Goal: Task Accomplishment & Management: Complete application form

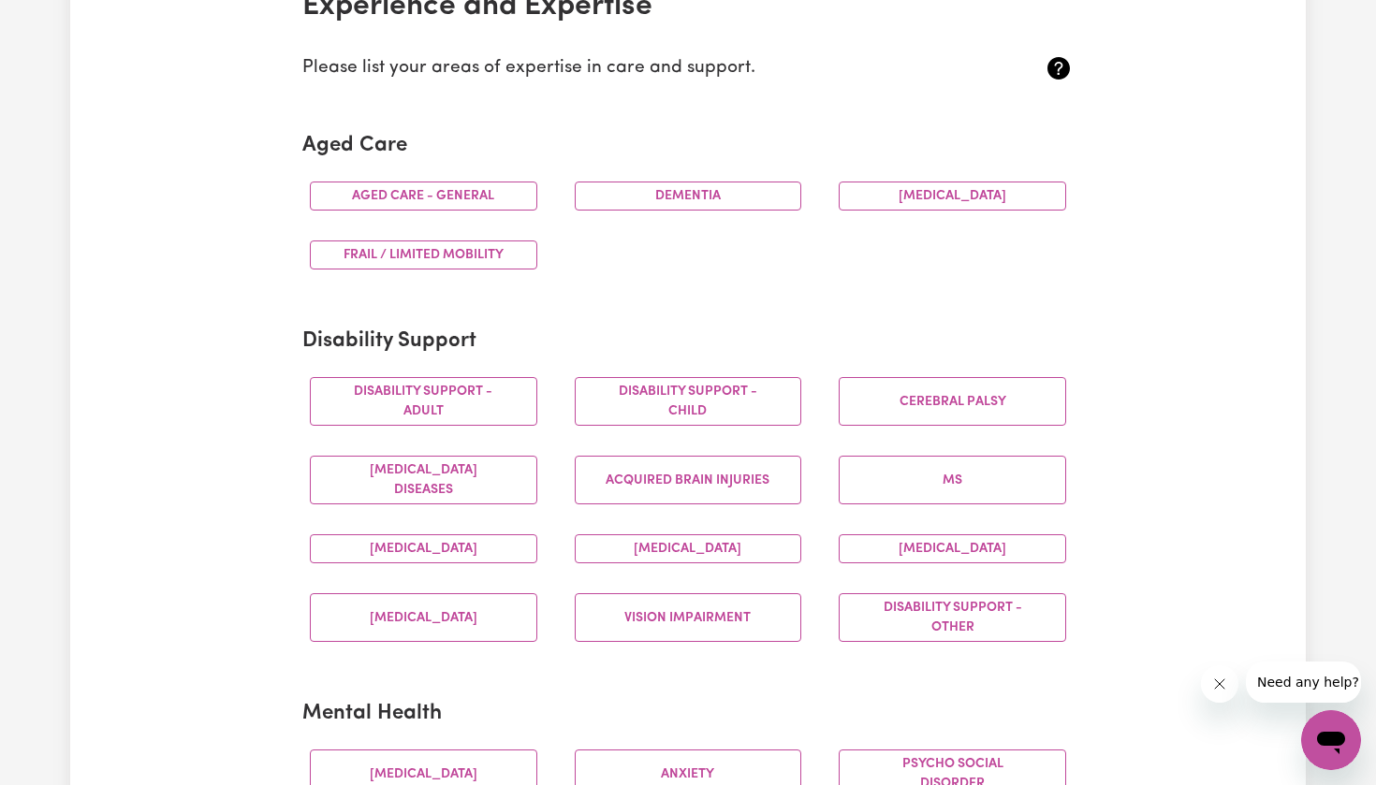
scroll to position [509, 0]
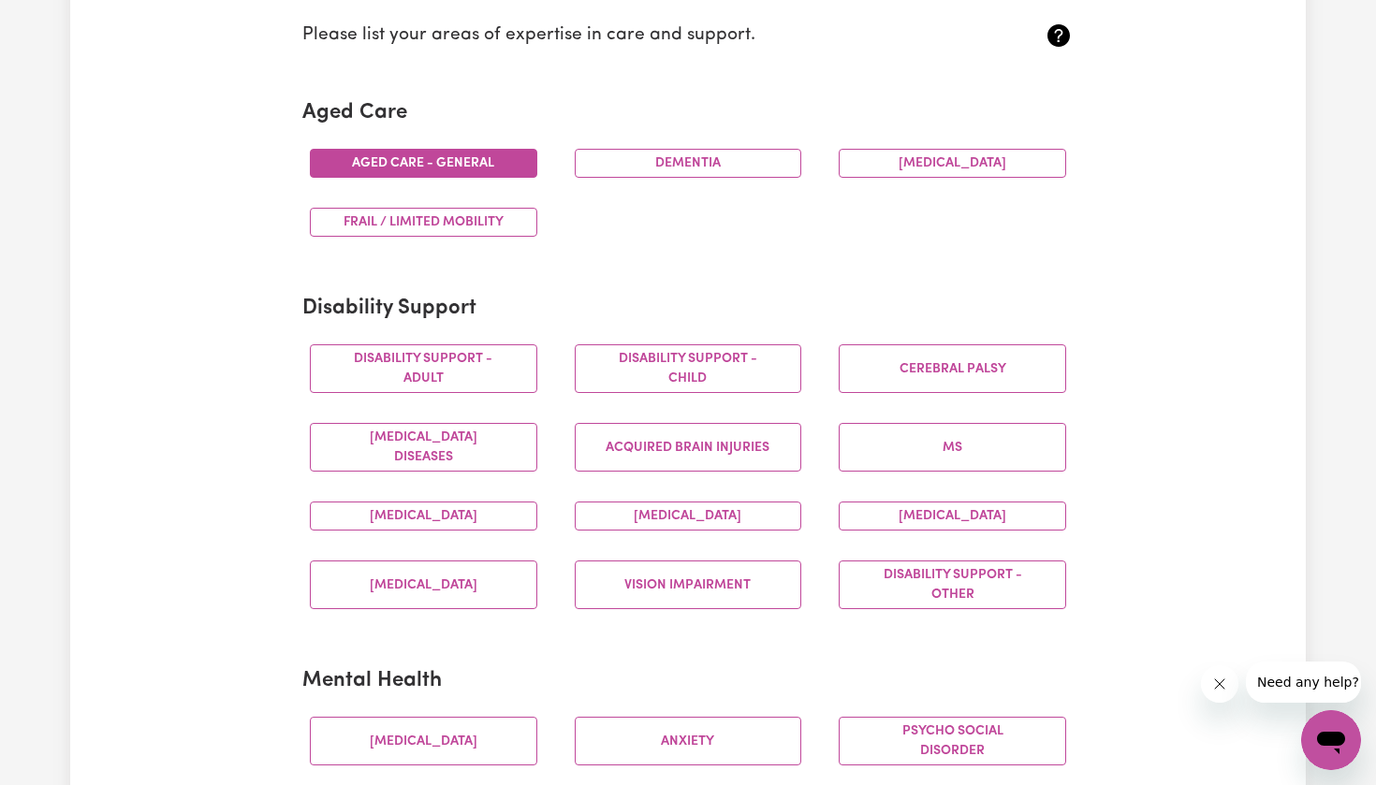
click at [466, 160] on button "Aged care - General" at bounding box center [423, 163] width 227 height 29
click at [452, 218] on button "Frail / limited mobility" at bounding box center [423, 222] width 227 height 29
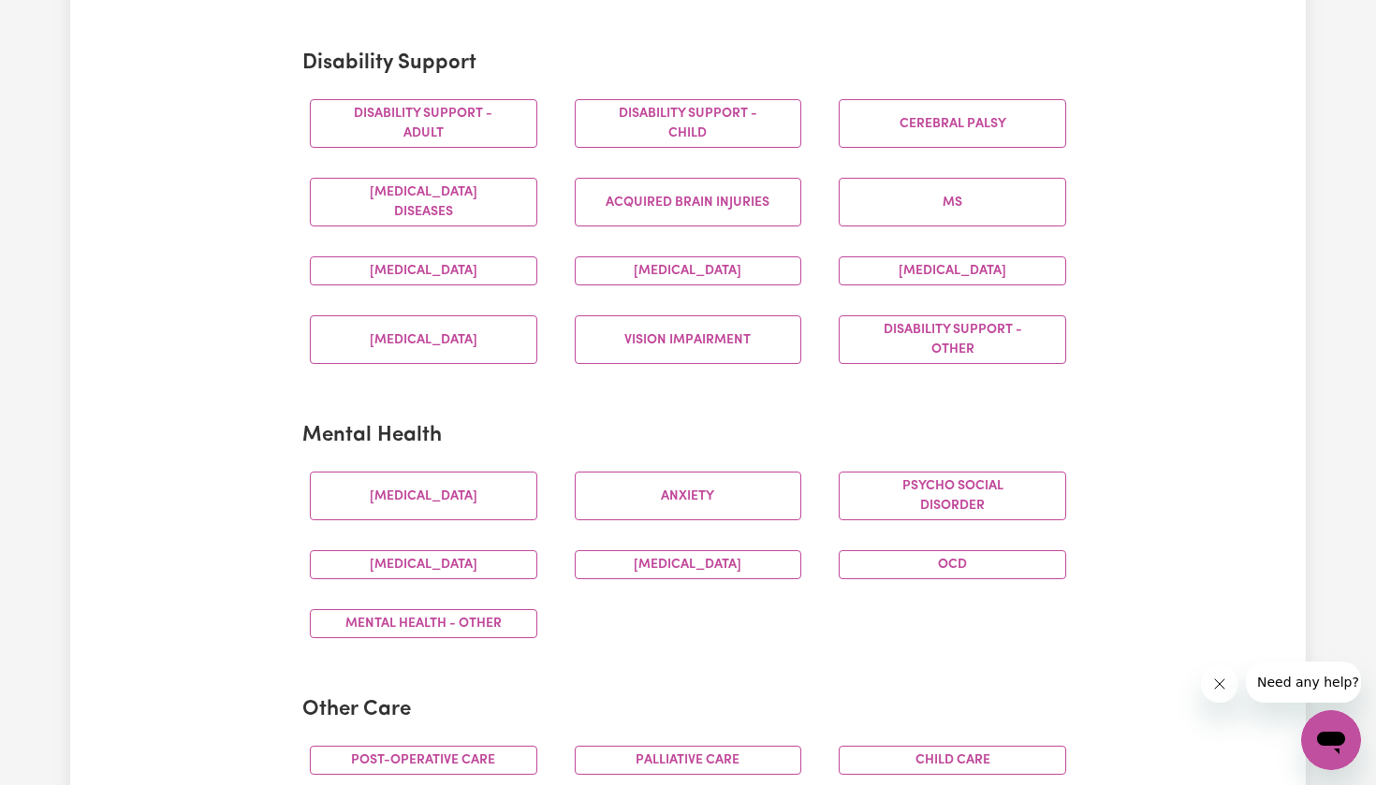
scroll to position [756, 0]
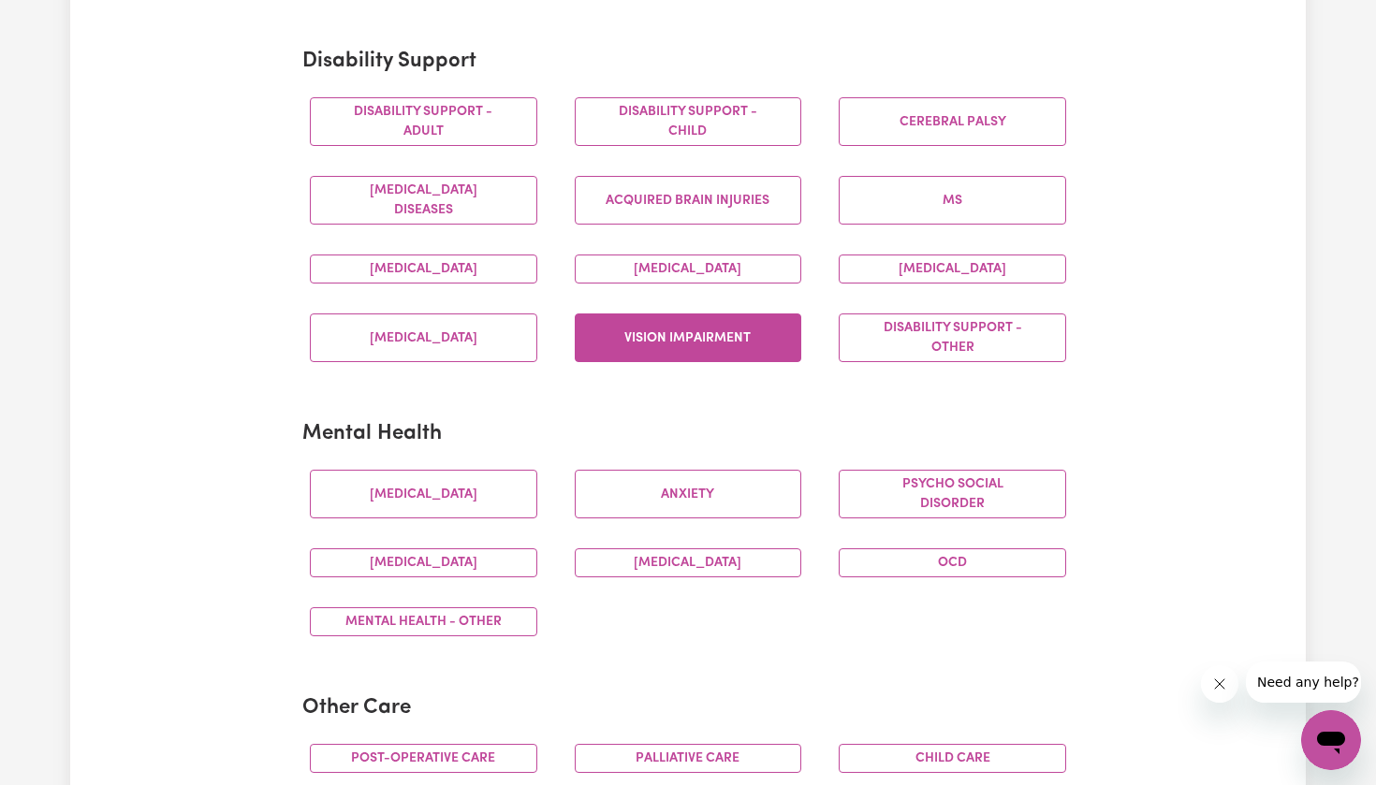
click at [628, 341] on button "Vision impairment" at bounding box center [688, 338] width 227 height 49
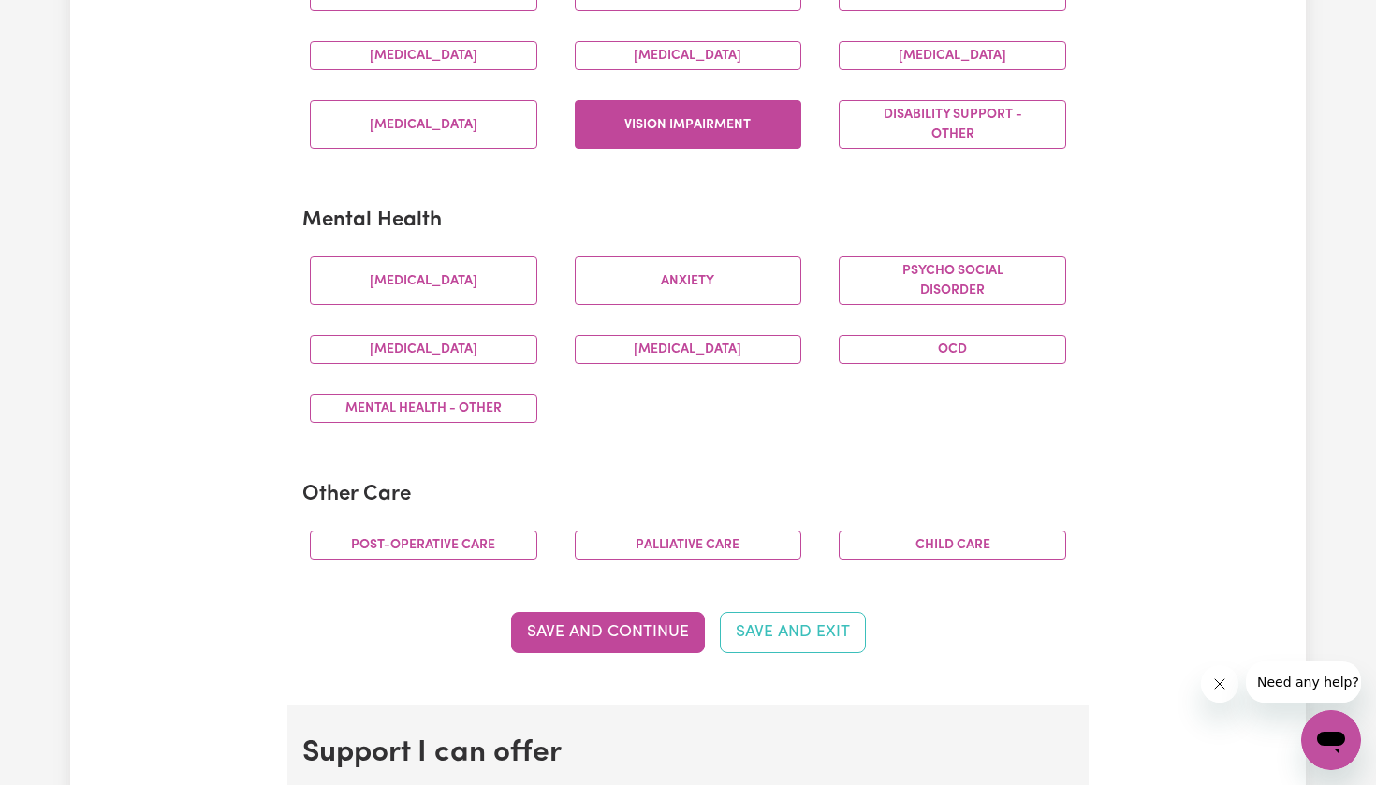
scroll to position [971, 0]
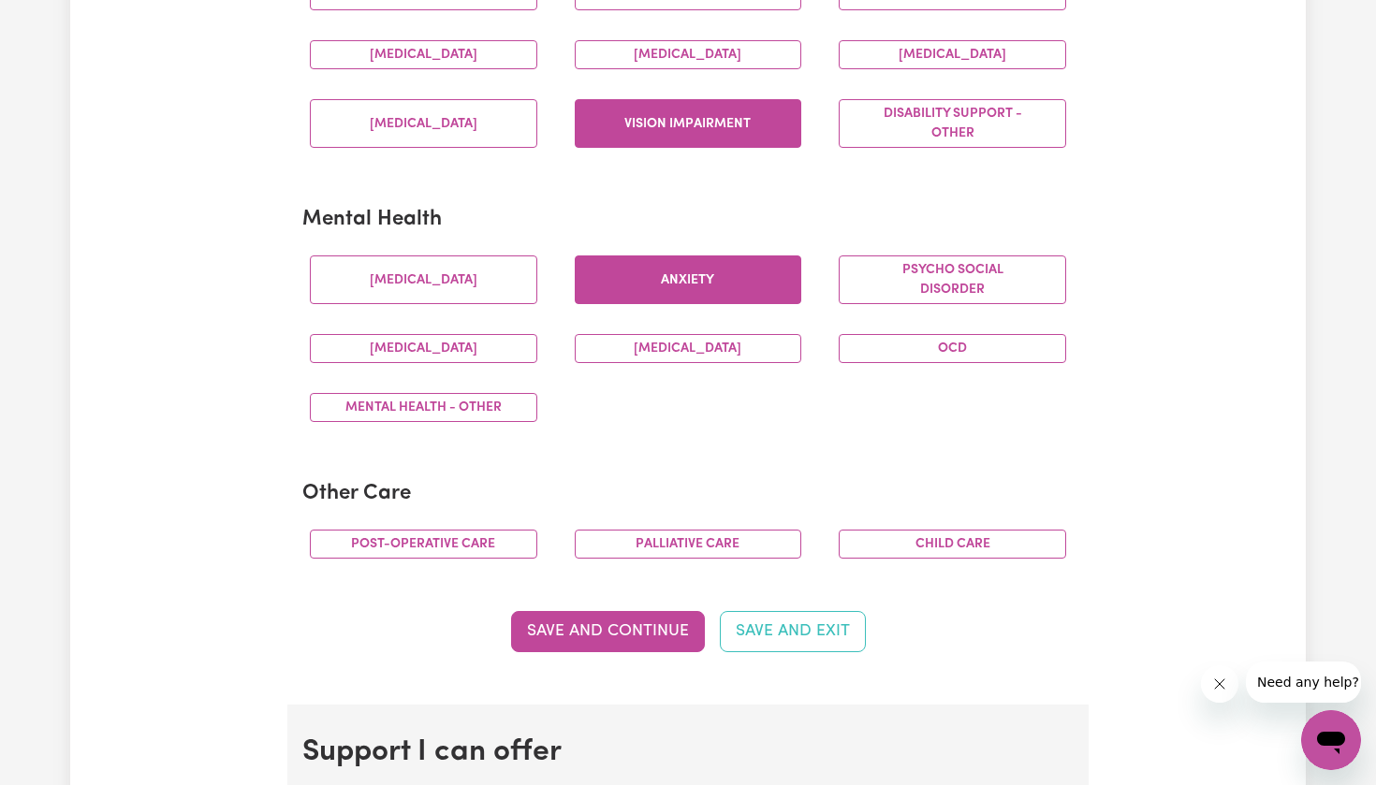
click at [647, 273] on button "Anxiety" at bounding box center [688, 280] width 227 height 49
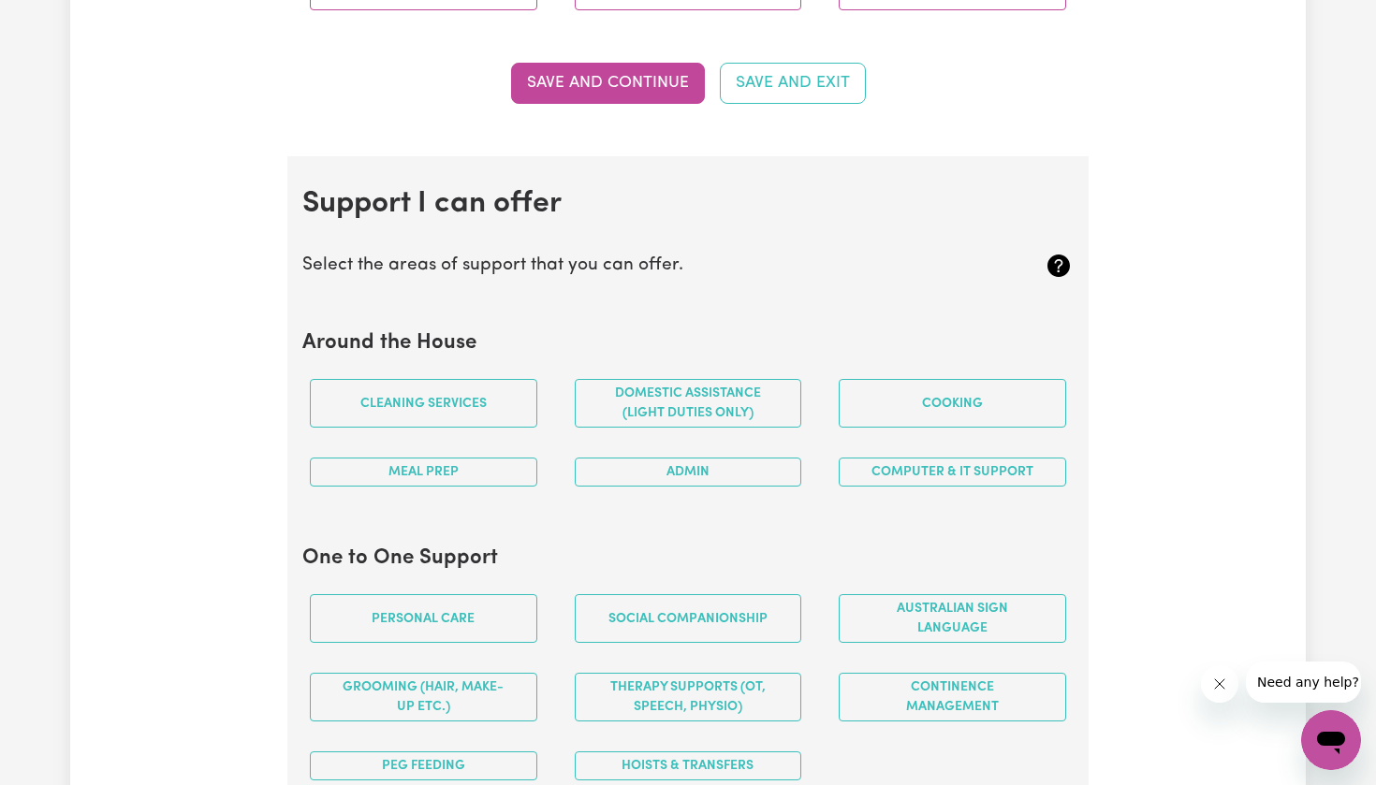
scroll to position [1563, 0]
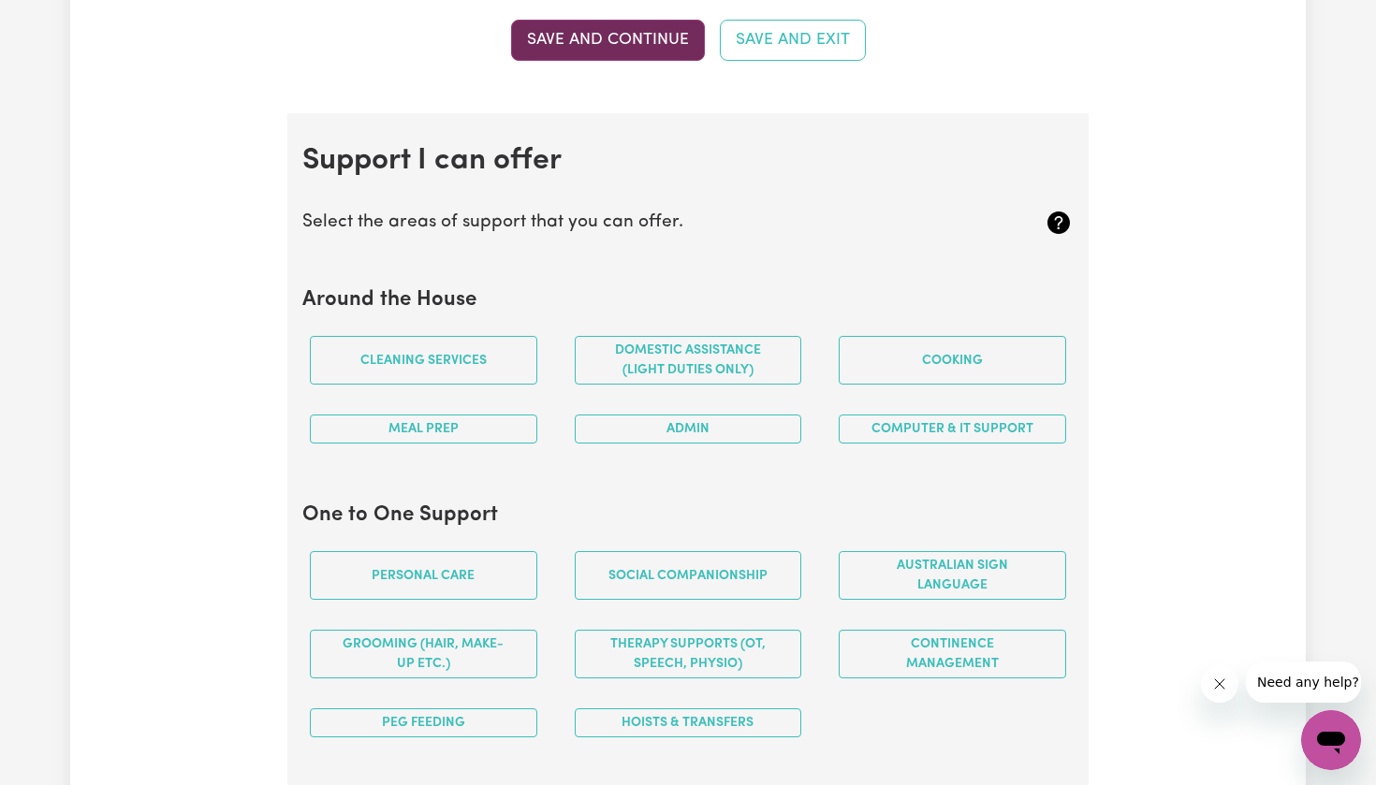
click at [592, 37] on button "Save and Continue" at bounding box center [608, 40] width 194 height 41
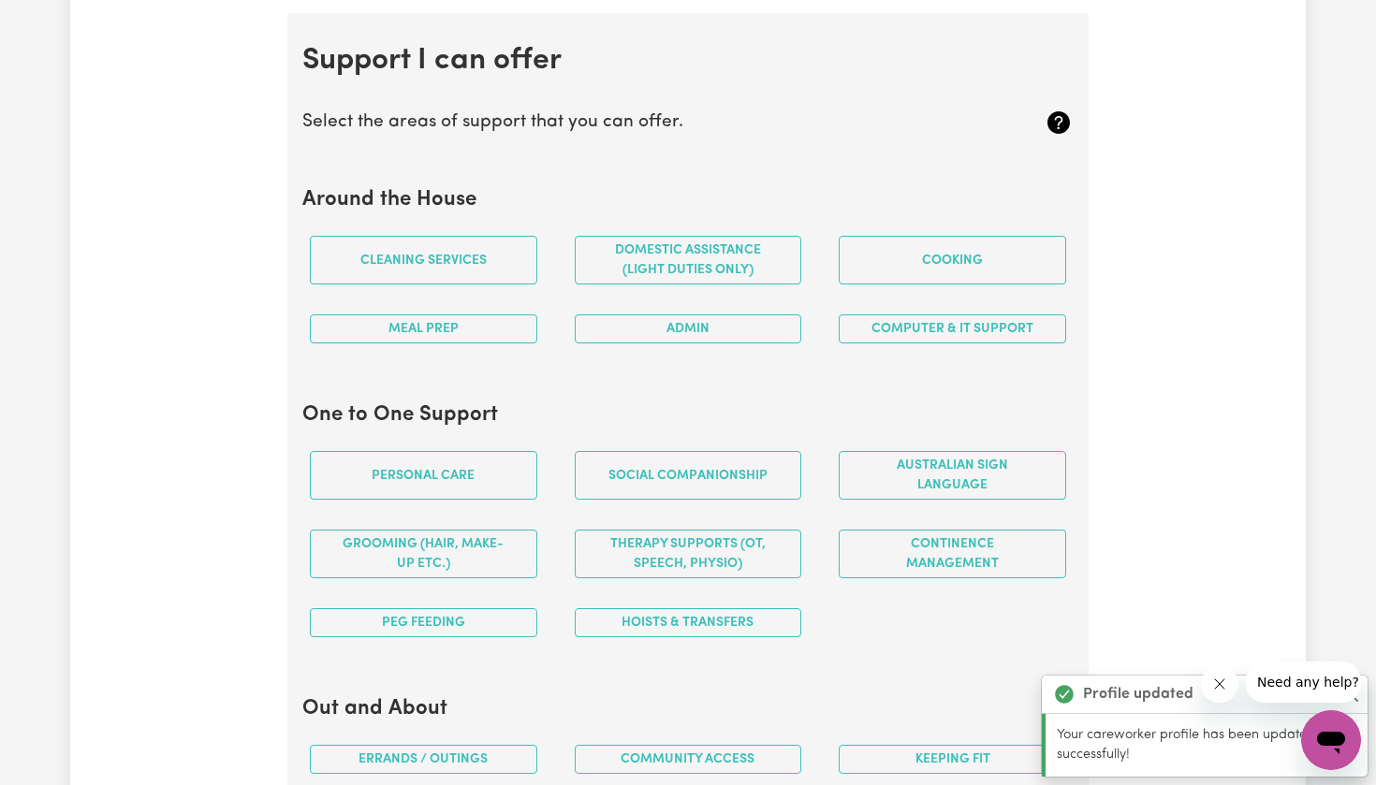
scroll to position [1669, 0]
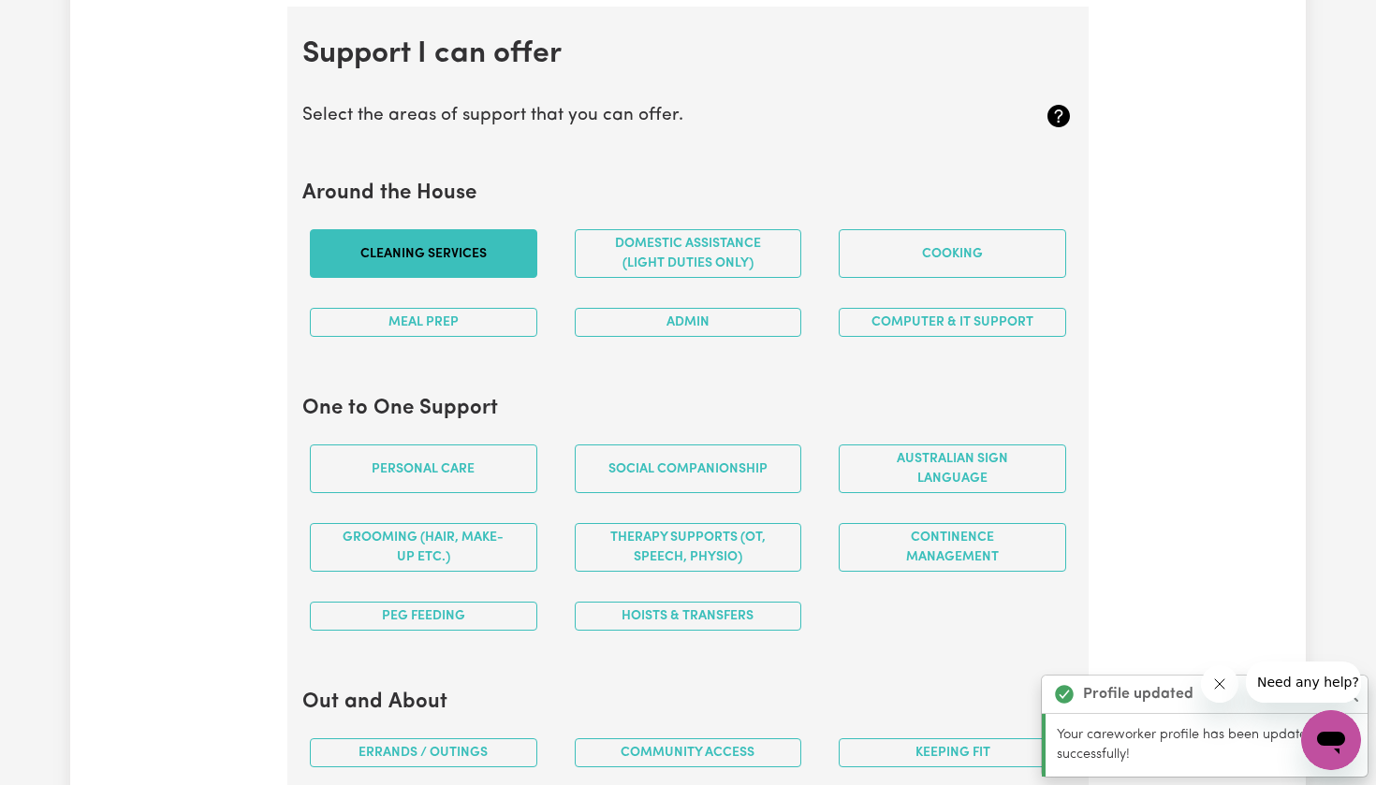
click at [472, 256] on button "Cleaning services" at bounding box center [423, 253] width 227 height 49
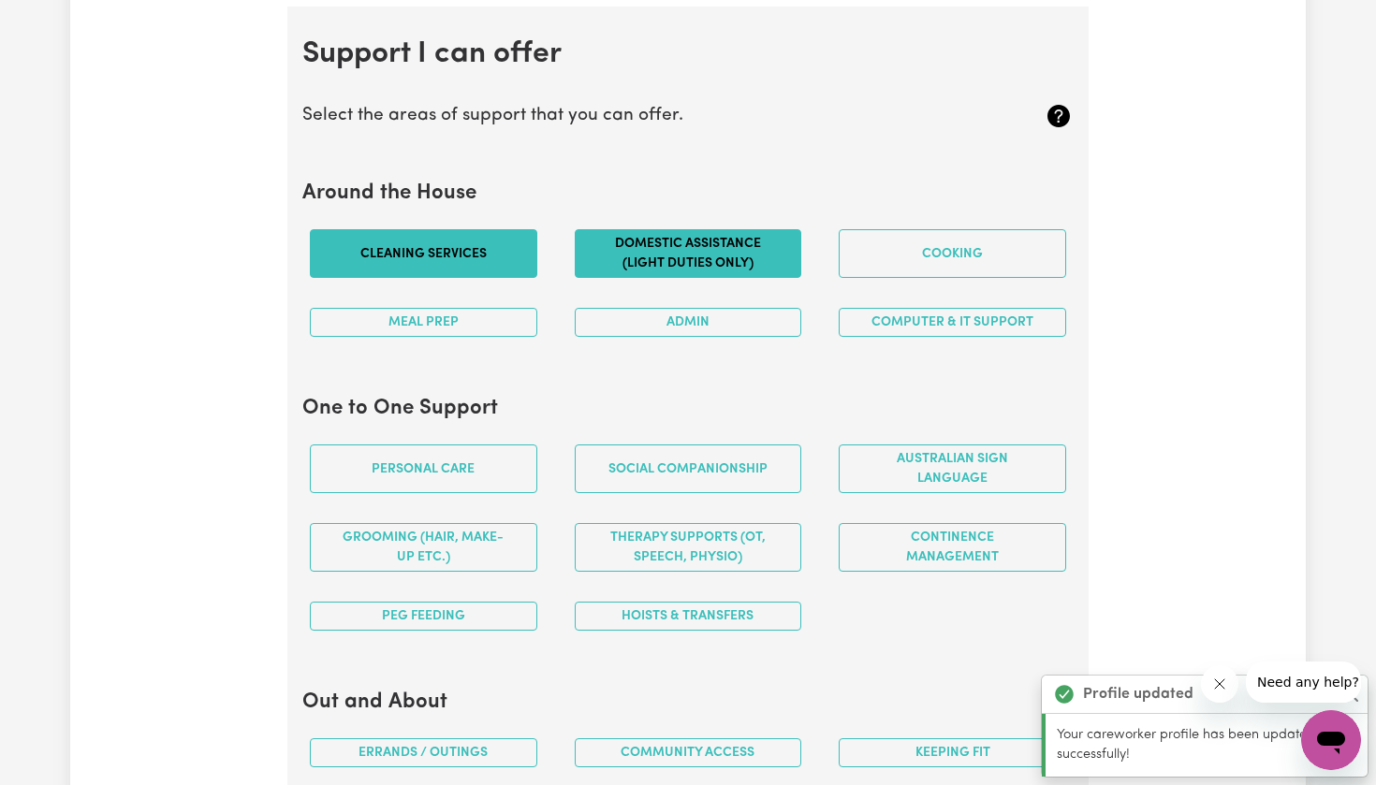
click at [726, 258] on button "Domestic assistance (light duties only)" at bounding box center [688, 253] width 227 height 49
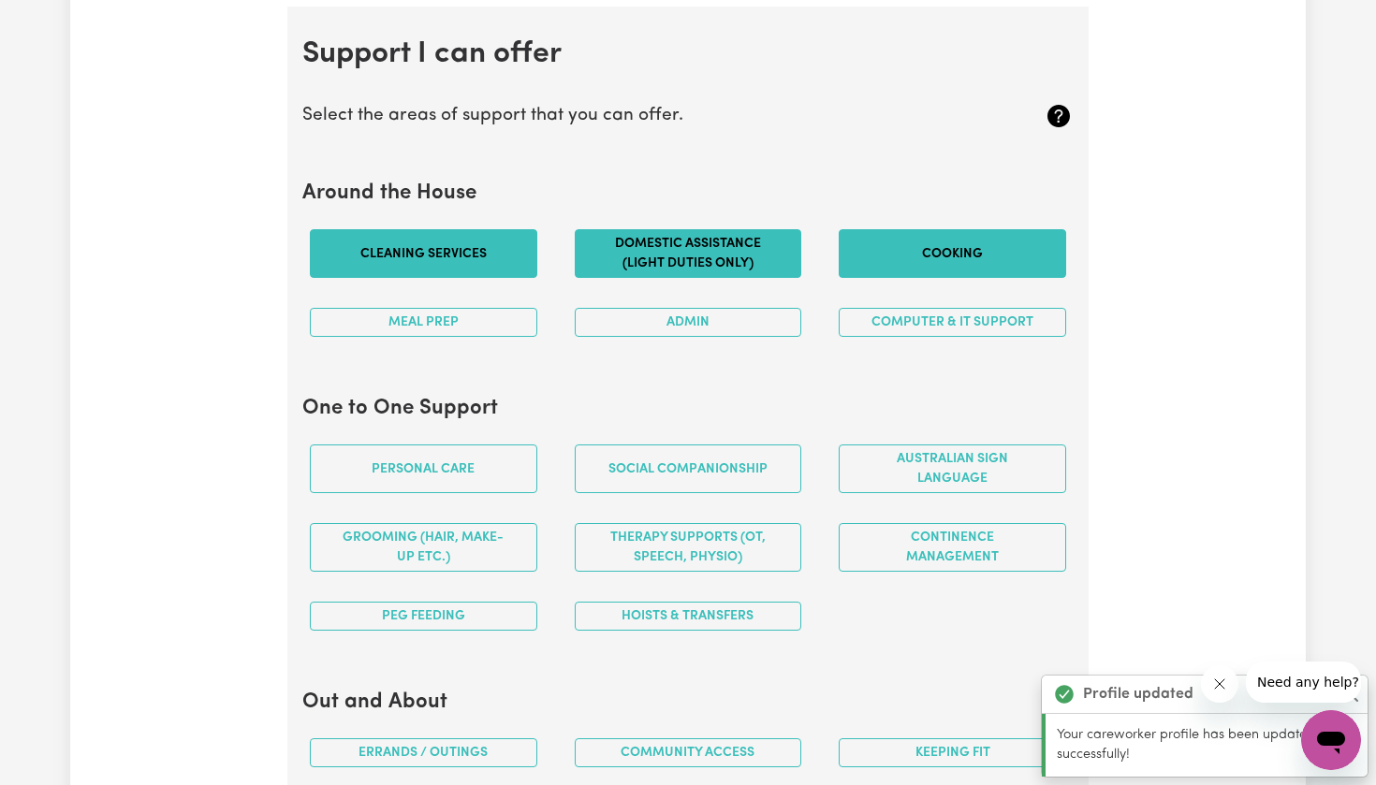
click at [929, 255] on button "Cooking" at bounding box center [952, 253] width 227 height 49
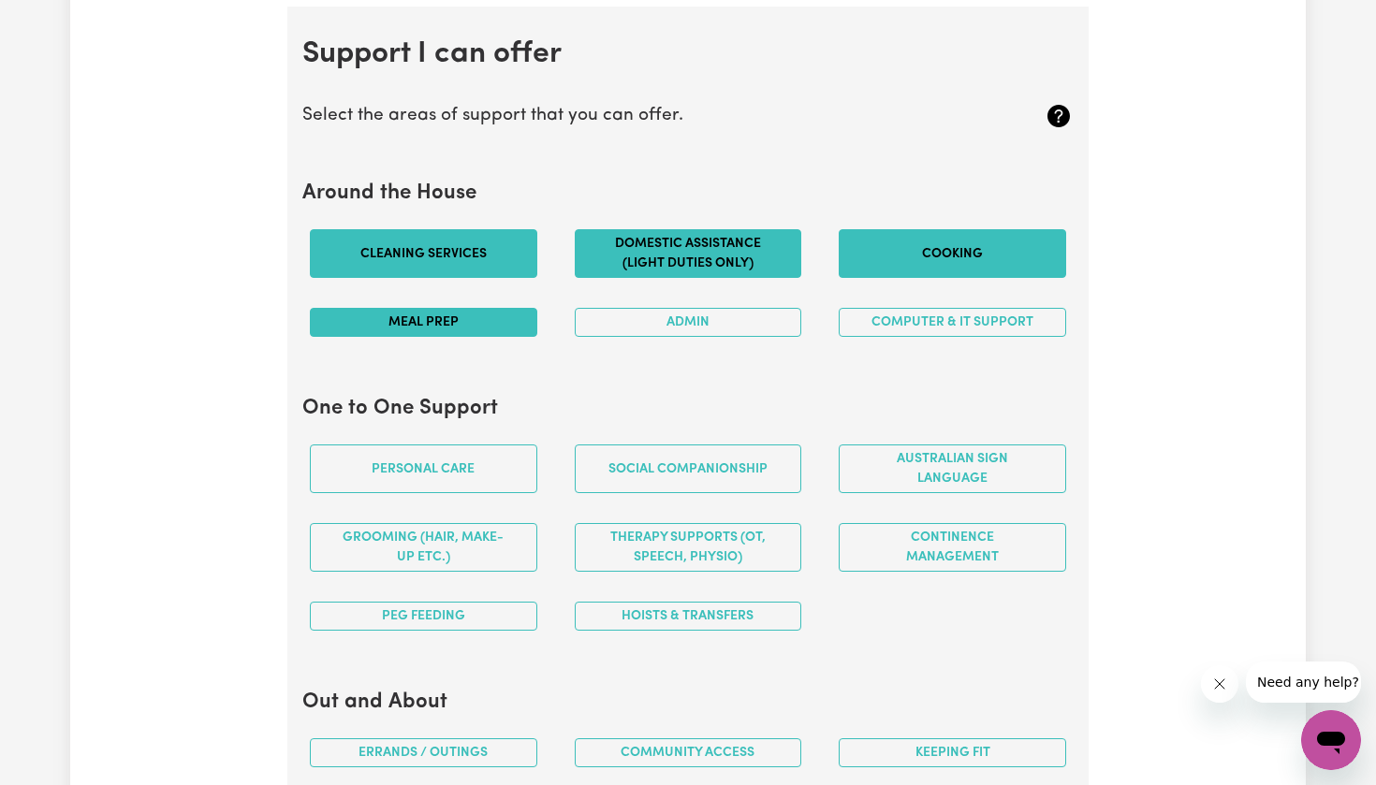
click at [452, 309] on button "Meal prep" at bounding box center [423, 322] width 227 height 29
click at [655, 313] on button "Admin" at bounding box center [688, 322] width 227 height 29
click at [442, 308] on button "Meal prep" at bounding box center [423, 322] width 227 height 29
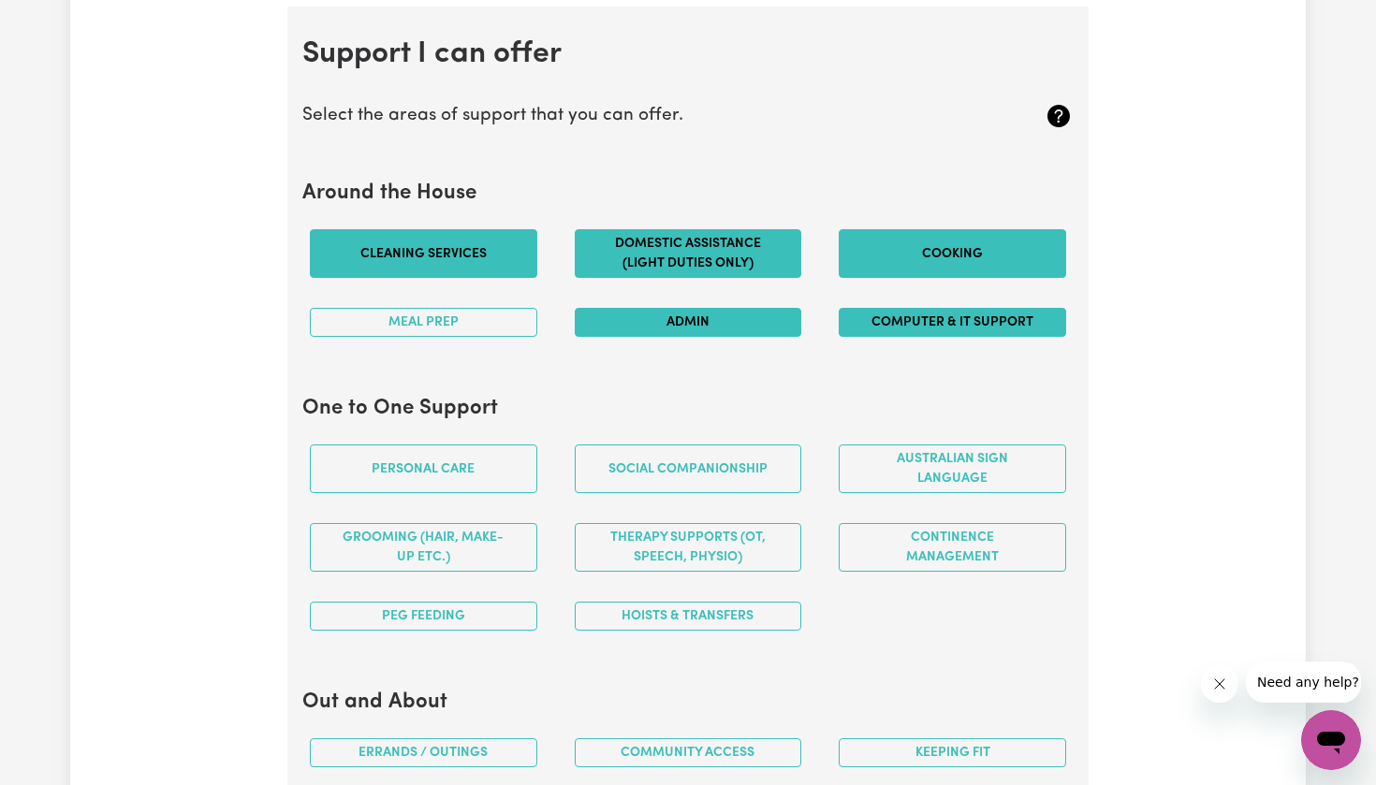
click at [922, 308] on button "Computer & IT Support" at bounding box center [952, 322] width 227 height 29
click at [927, 233] on button "Cooking" at bounding box center [952, 253] width 227 height 49
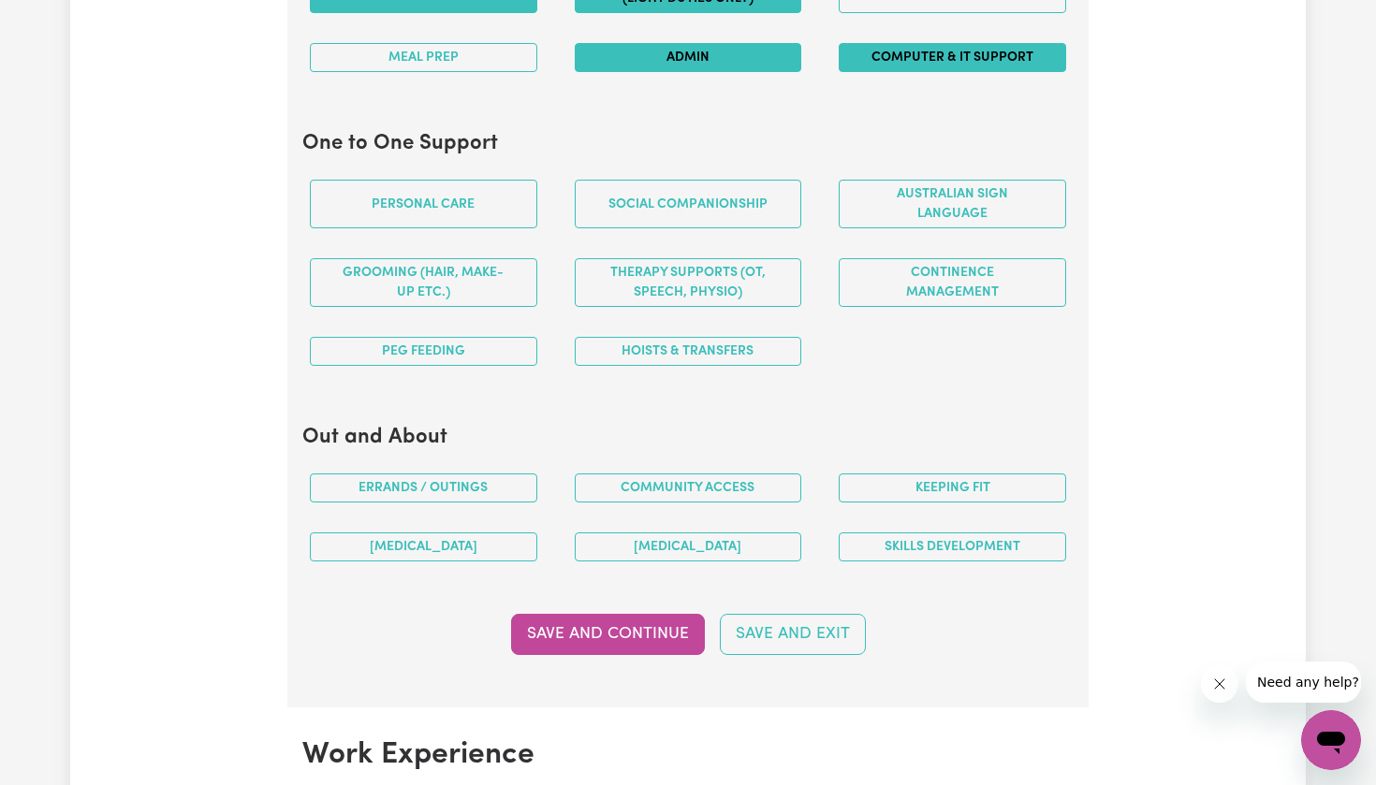
scroll to position [1935, 0]
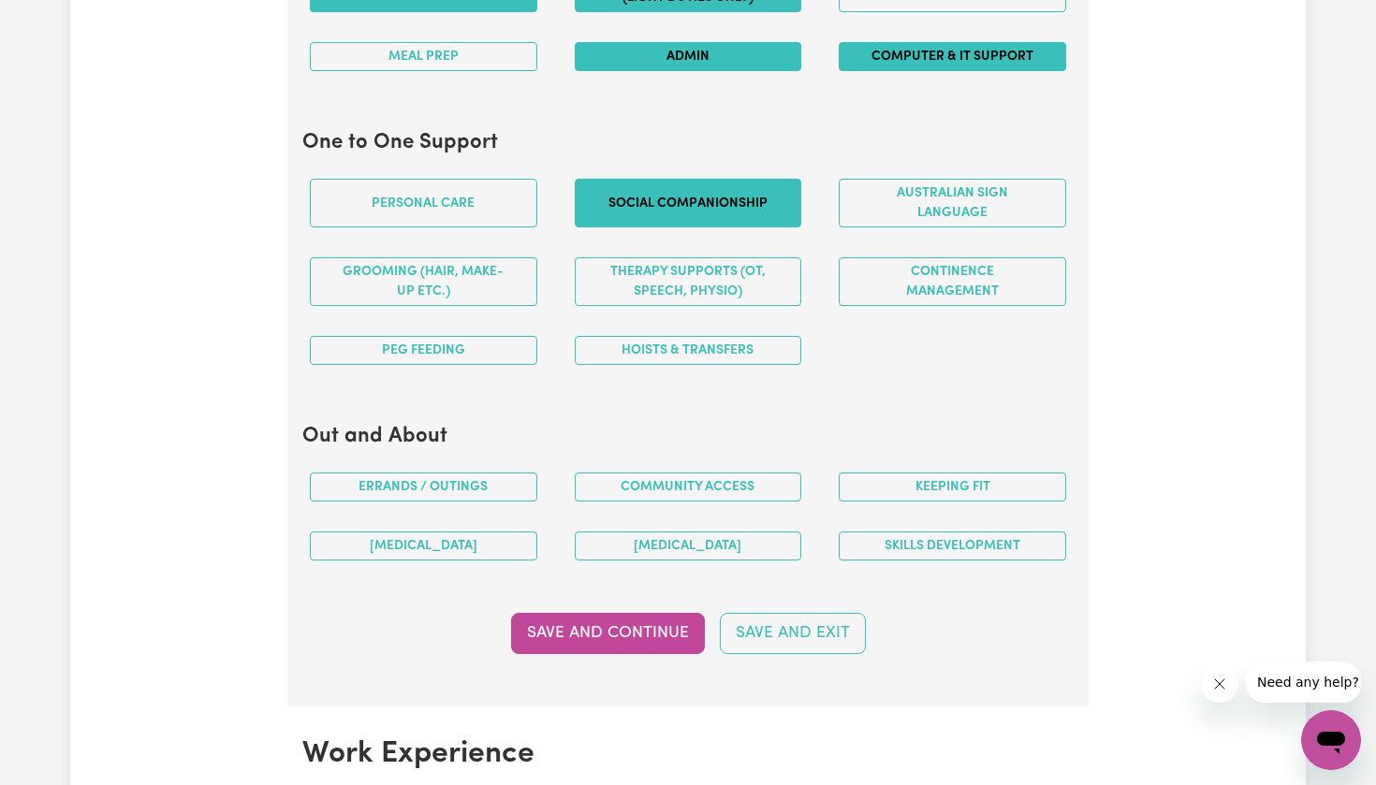
click at [676, 184] on button "Social companionship" at bounding box center [688, 203] width 227 height 49
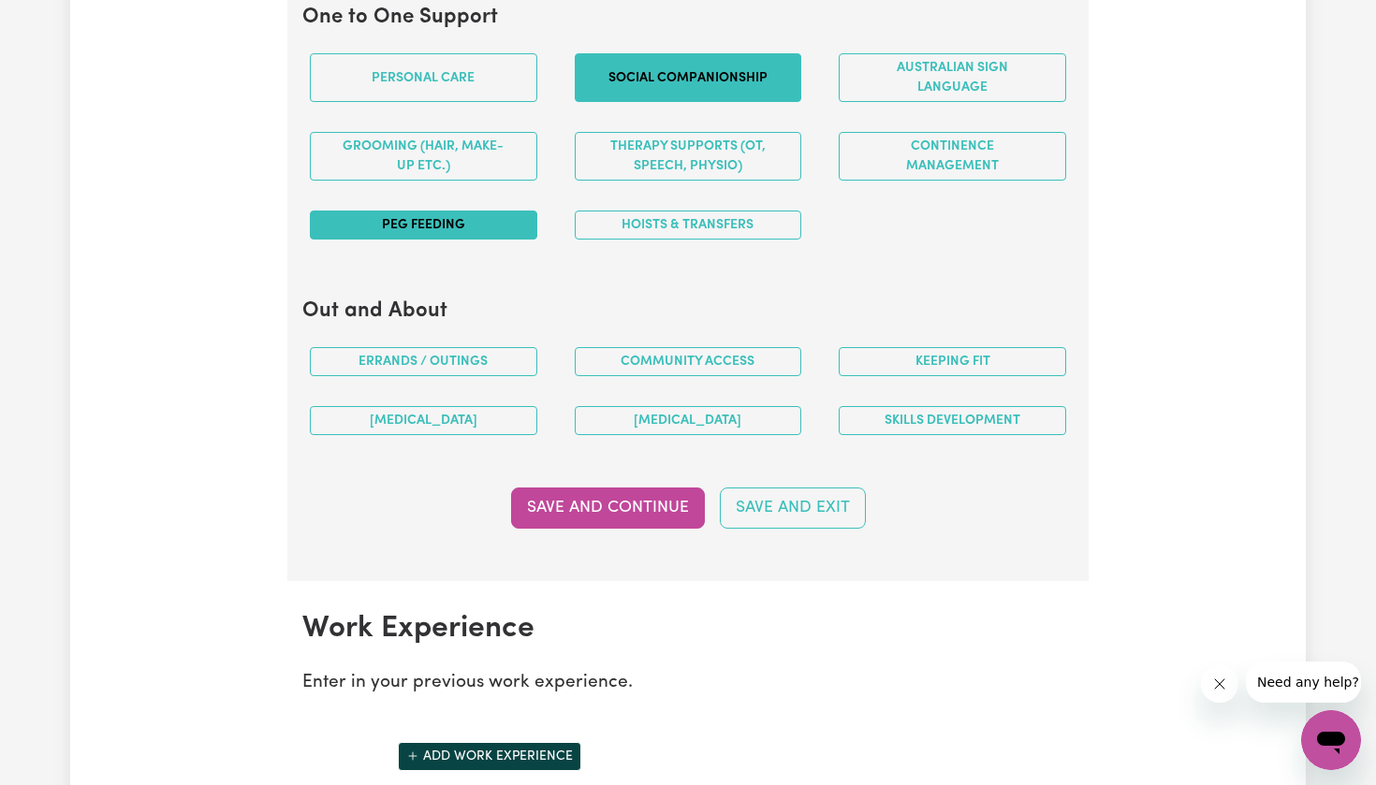
scroll to position [2061, 0]
click at [433, 212] on button "PEG feeding" at bounding box center [423, 225] width 227 height 29
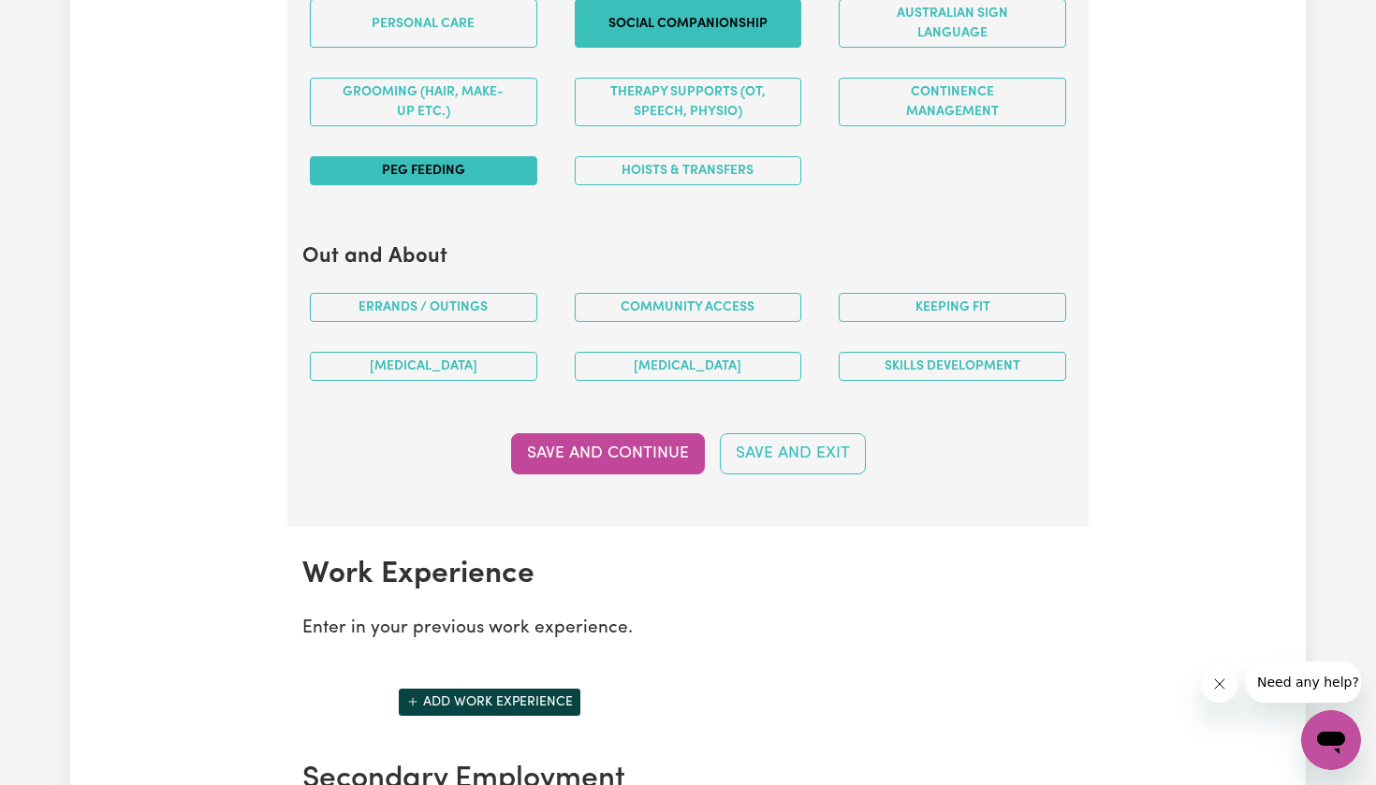
scroll to position [2133, 0]
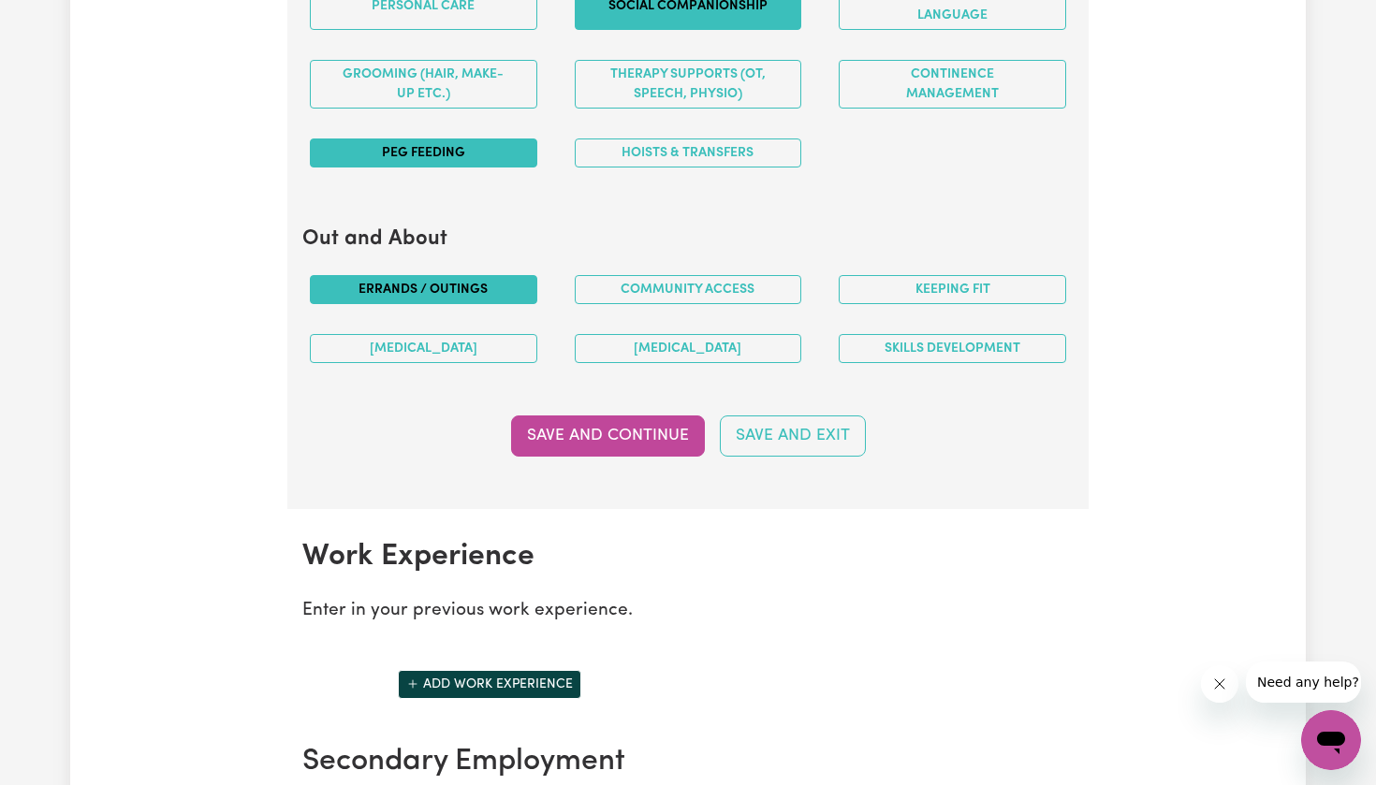
click at [434, 287] on button "Errands / Outings" at bounding box center [423, 289] width 227 height 29
click at [647, 275] on button "Community access" at bounding box center [688, 289] width 227 height 29
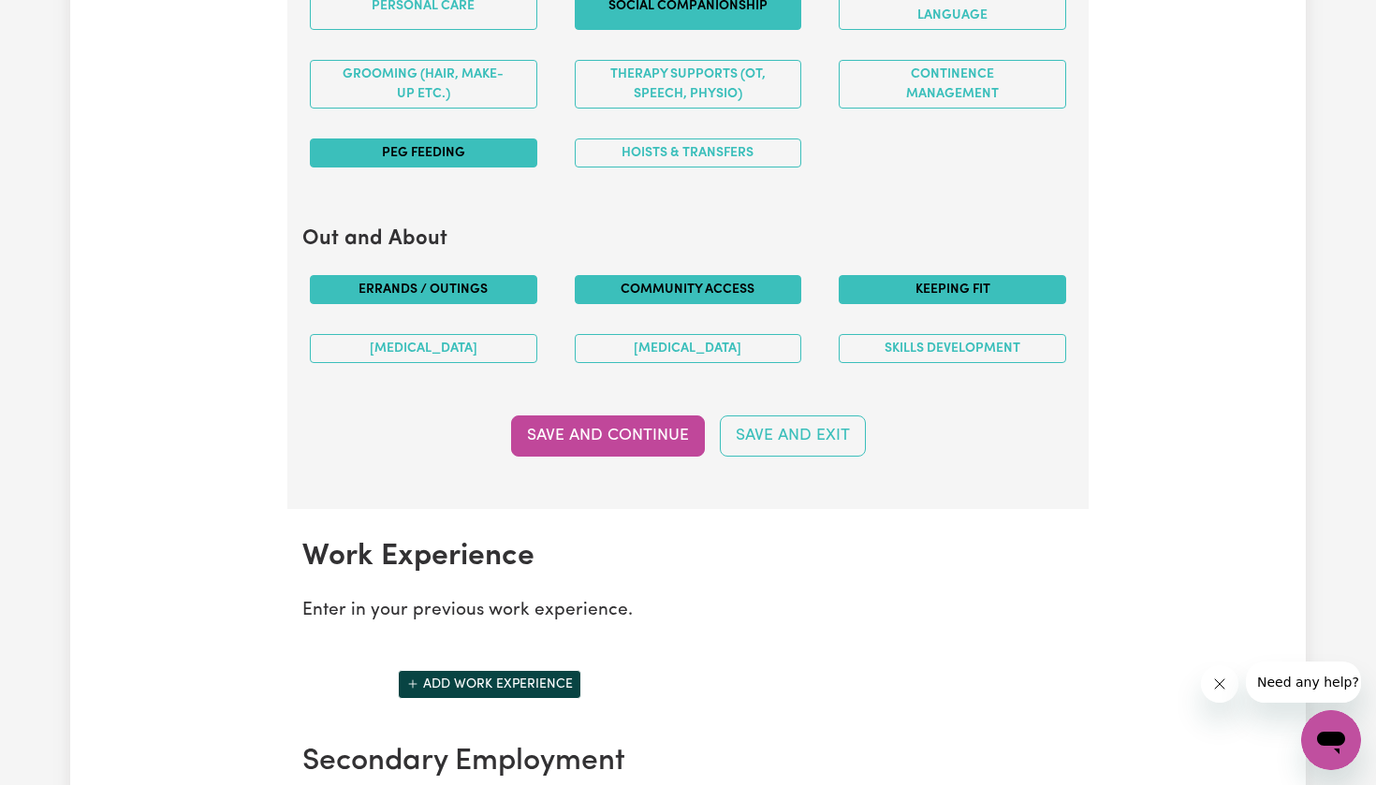
click at [913, 277] on button "Keeping fit" at bounding box center [952, 289] width 227 height 29
click at [567, 429] on button "Save and Continue" at bounding box center [608, 436] width 194 height 41
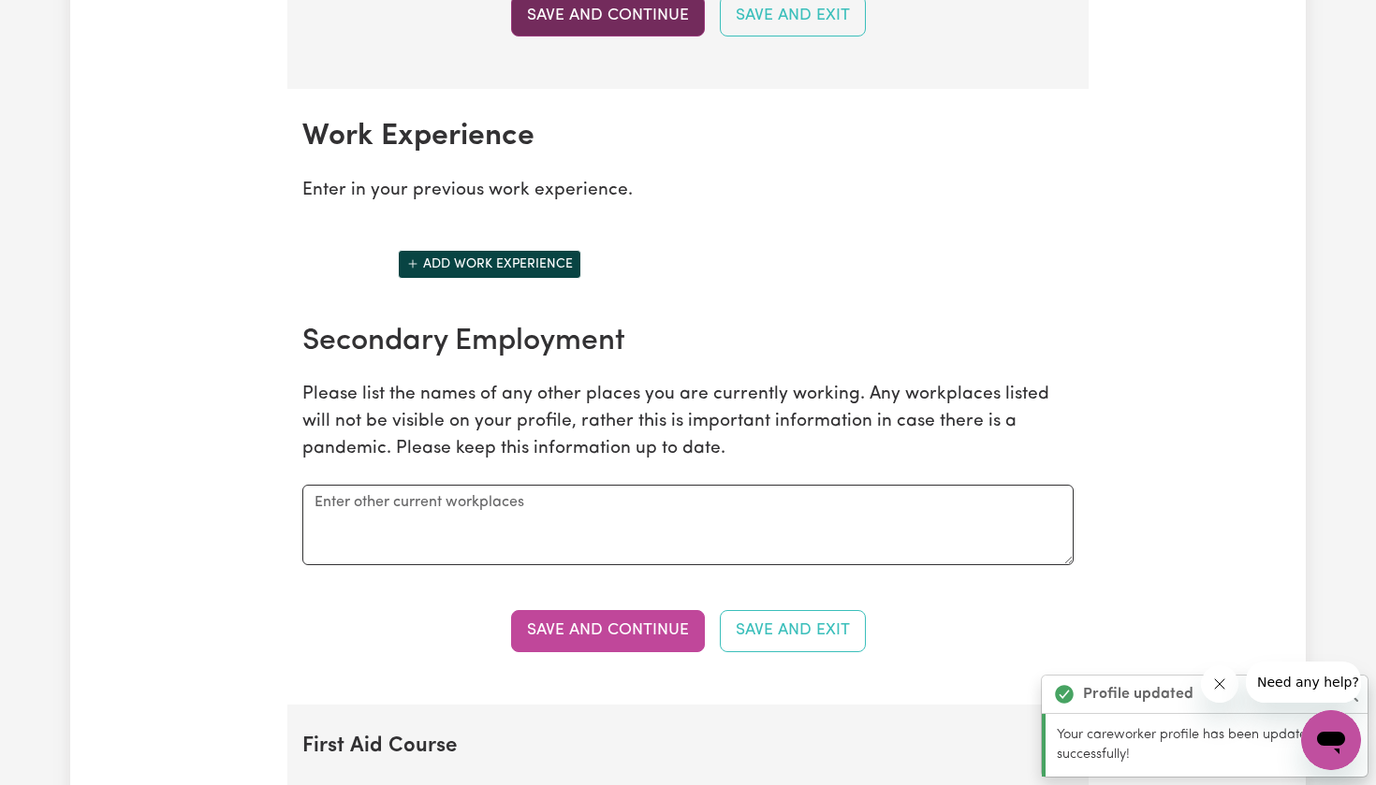
scroll to position [2632, 0]
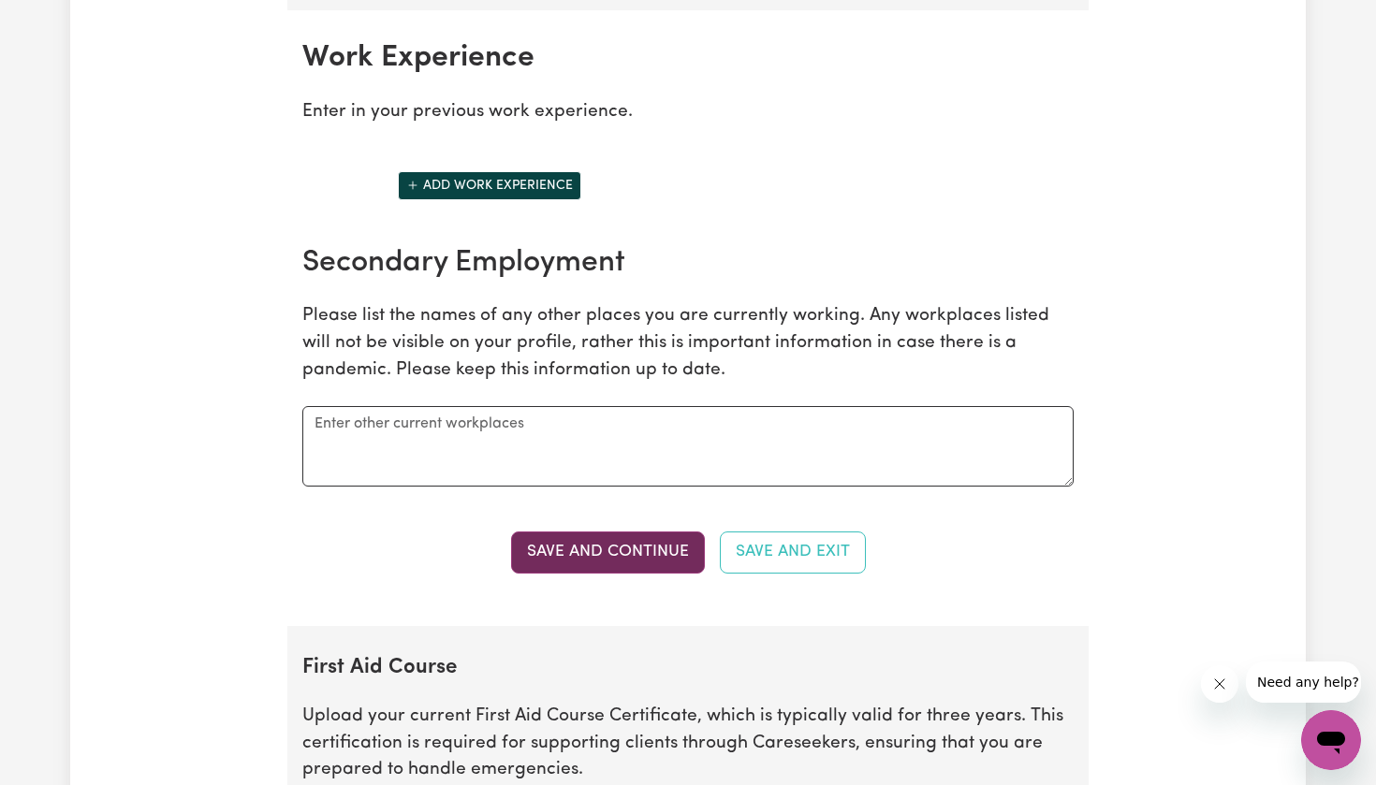
click at [645, 535] on button "Save and Continue" at bounding box center [608, 552] width 194 height 41
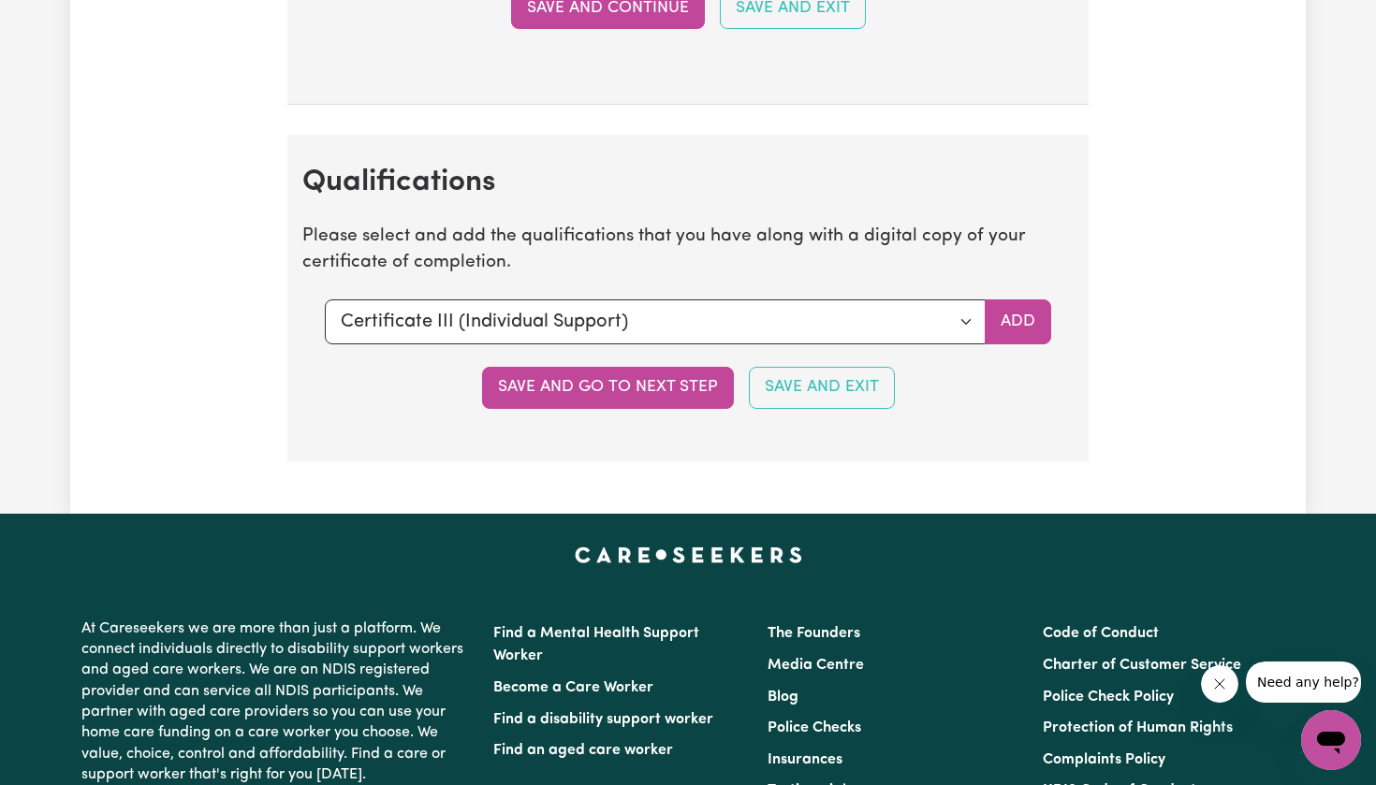
scroll to position [4165, 0]
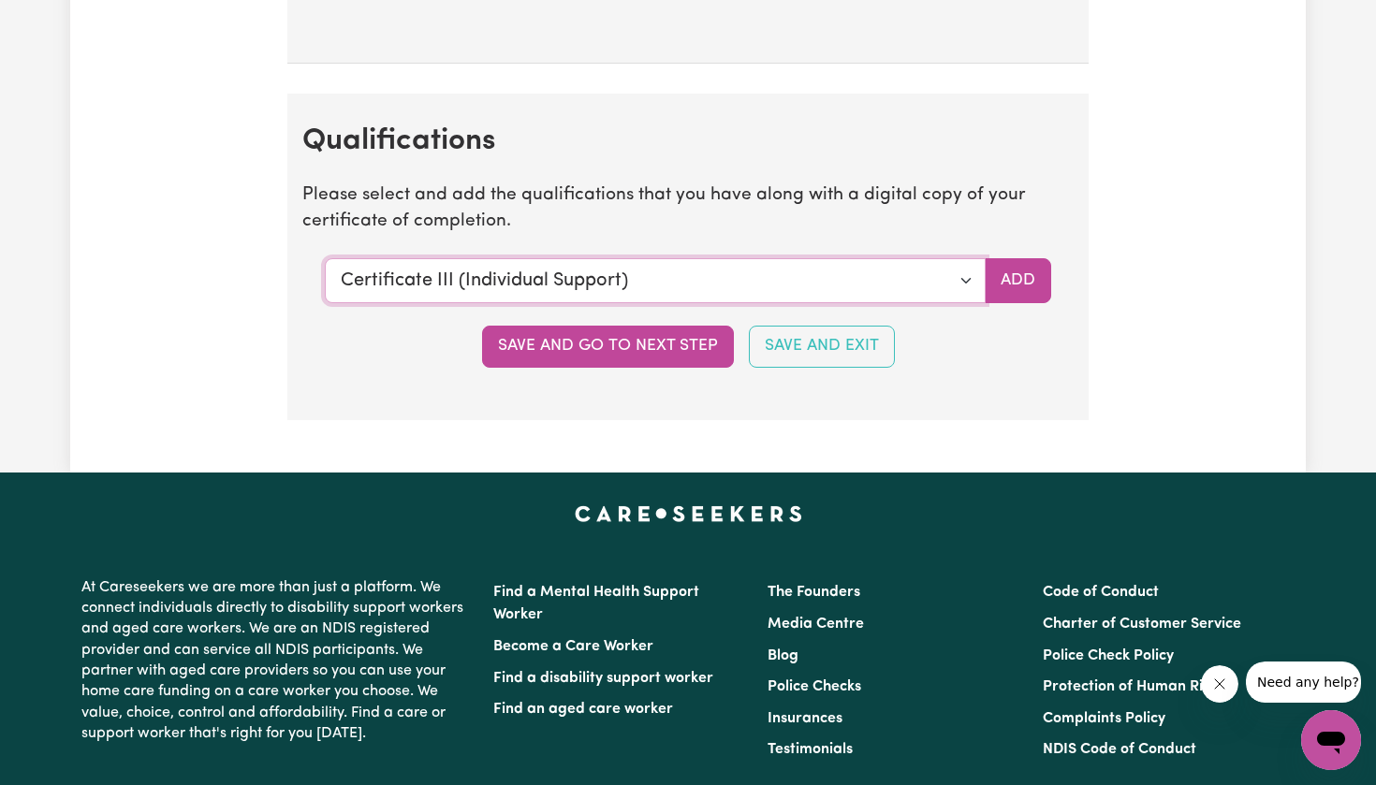
select select "CPR Course [HLTAID009-12]"
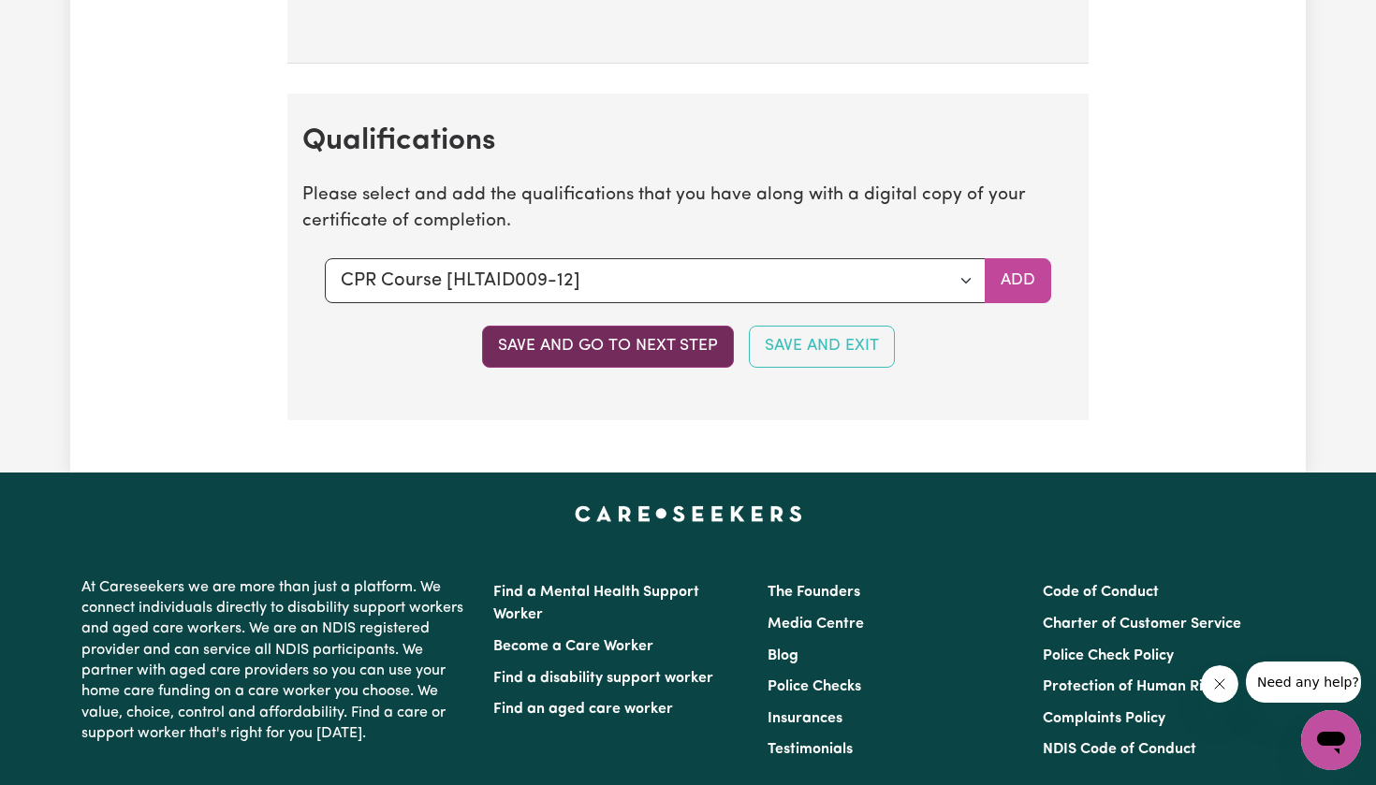
click at [575, 330] on button "Save and go to next step" at bounding box center [608, 346] width 252 height 41
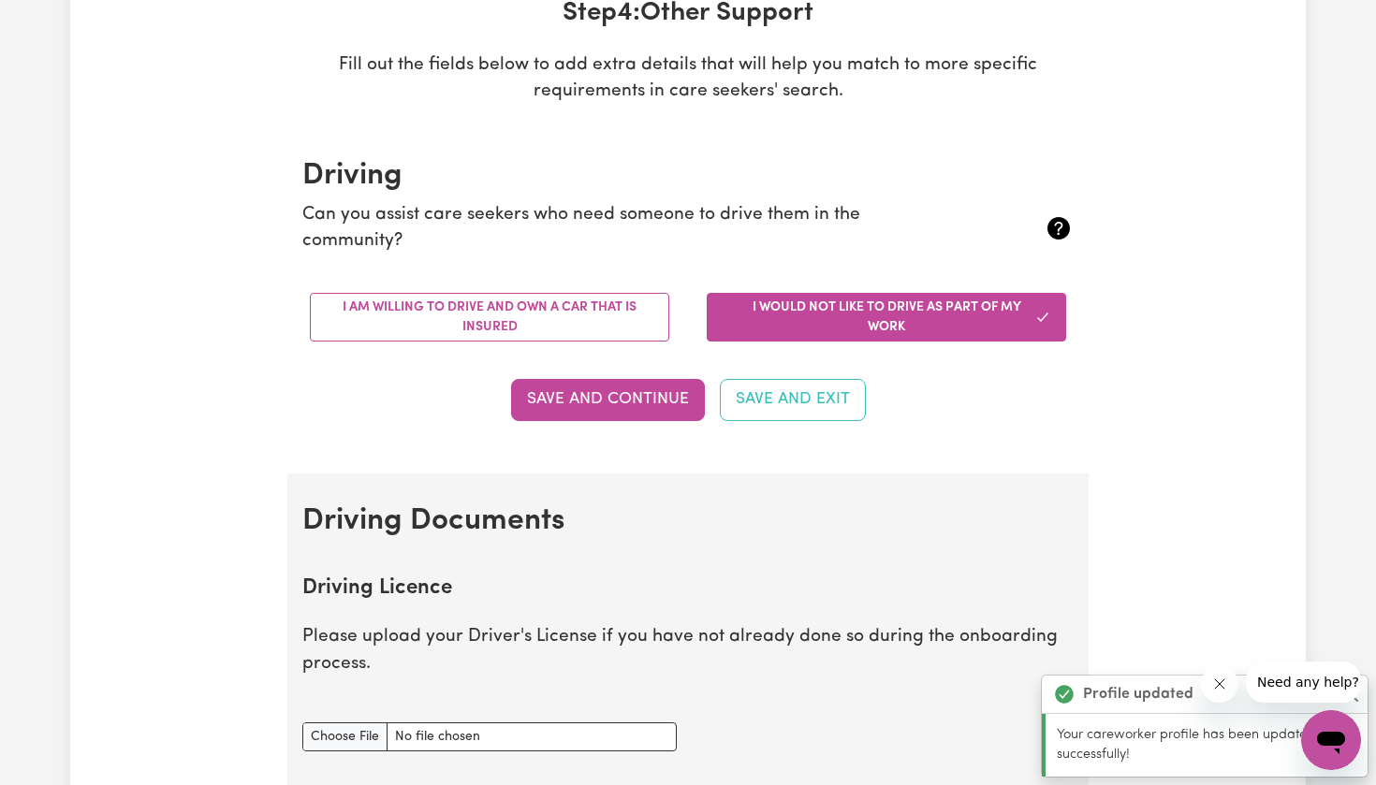
scroll to position [308, 0]
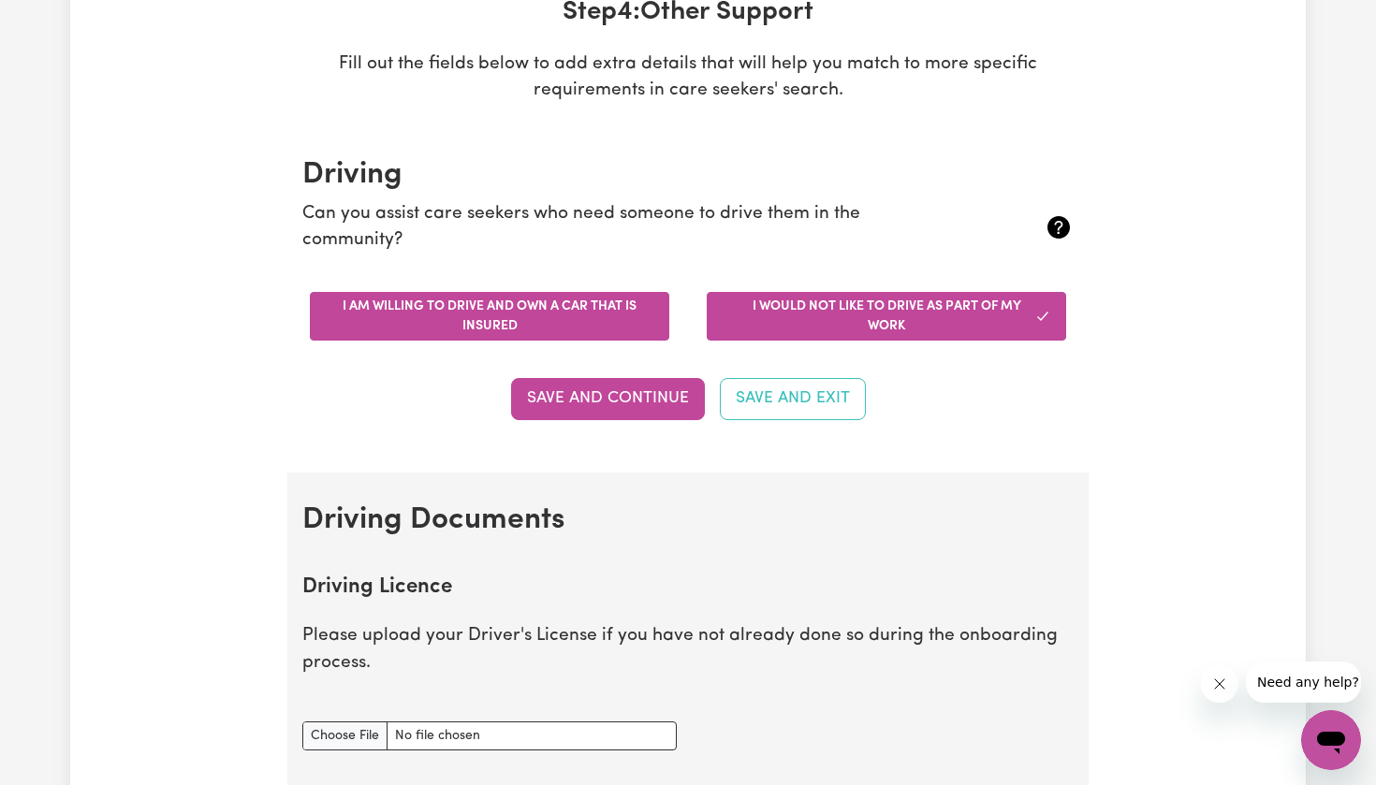
click at [586, 315] on button "I am willing to drive and own a car that is insured" at bounding box center [490, 316] width 360 height 49
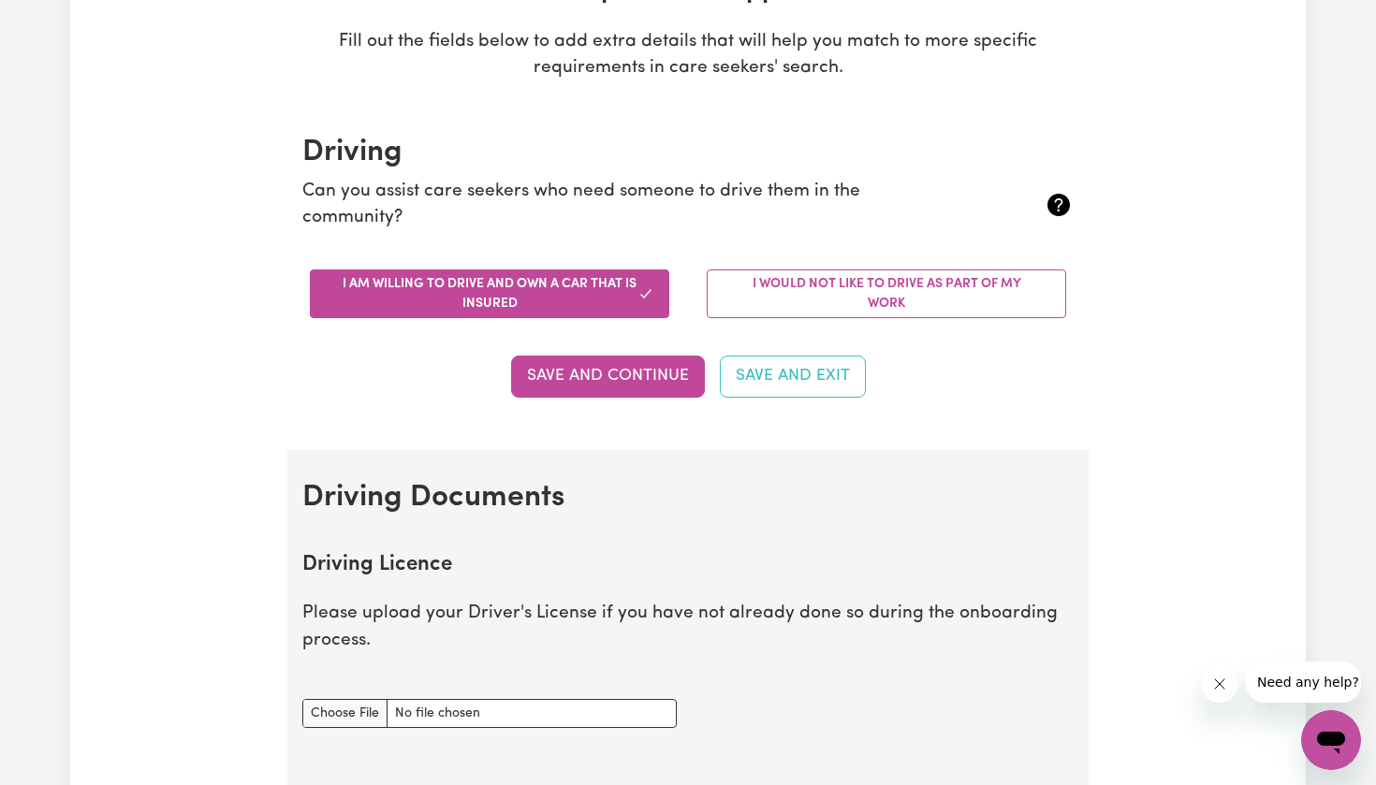
scroll to position [330, 0]
click at [582, 369] on button "Save and Continue" at bounding box center [608, 376] width 194 height 41
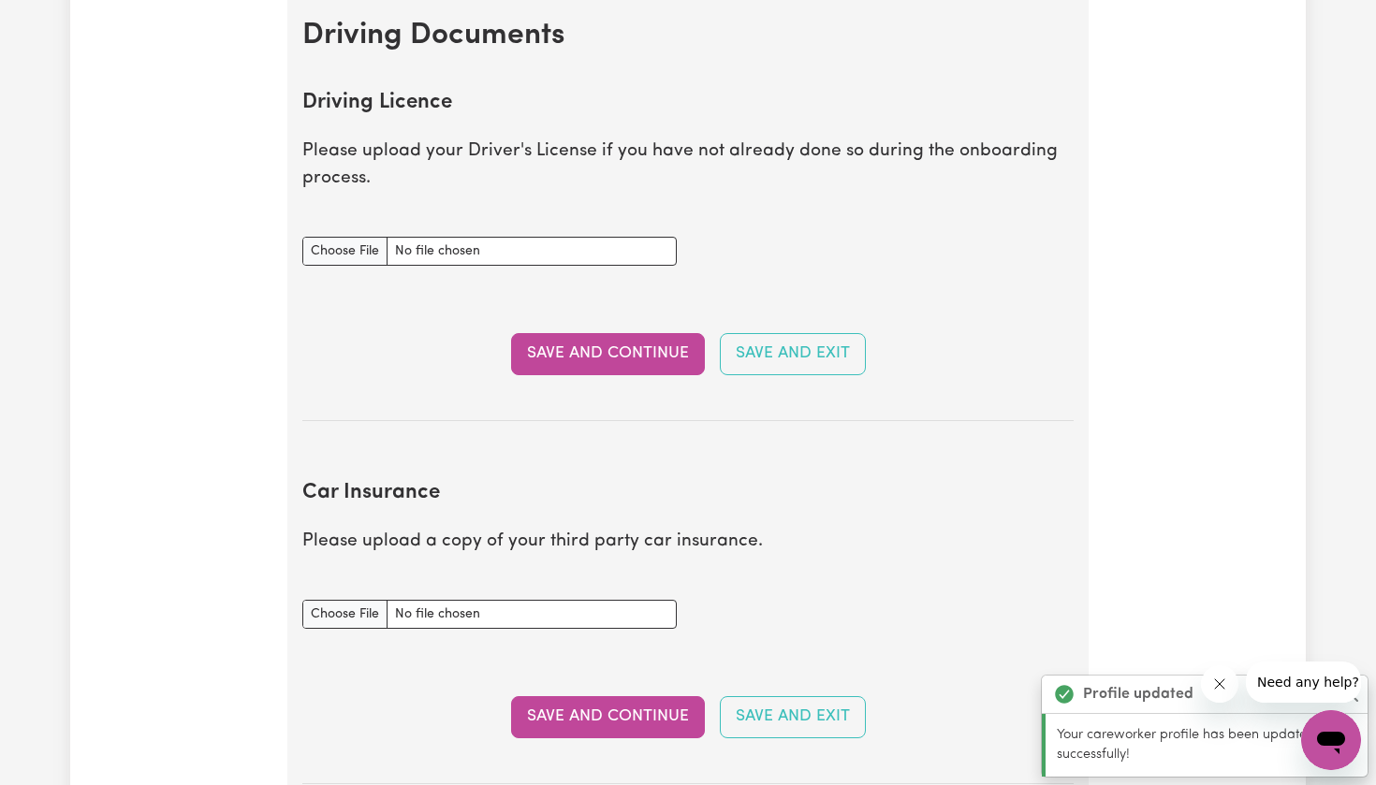
scroll to position [849, 0]
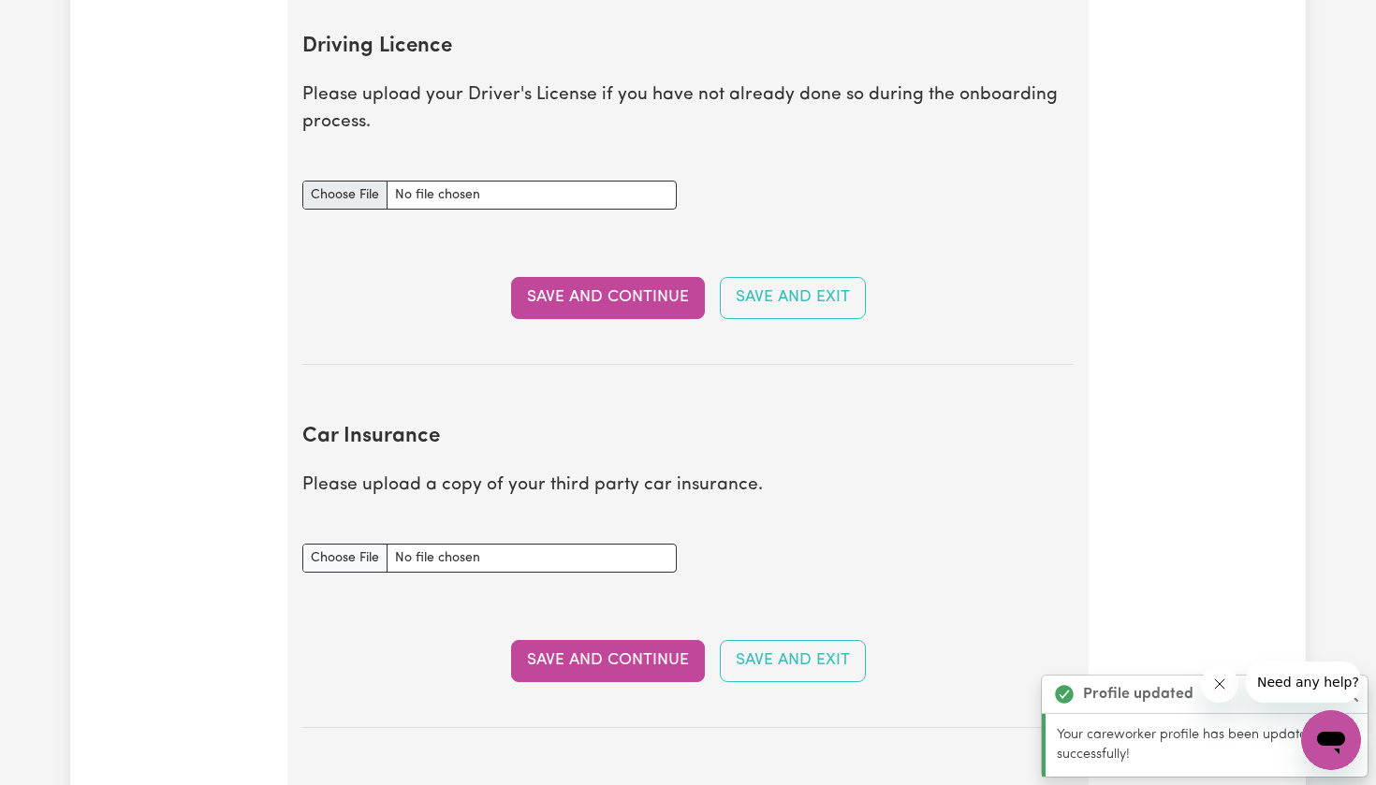
click at [445, 198] on input "Driving Licence document" at bounding box center [489, 195] width 374 height 29
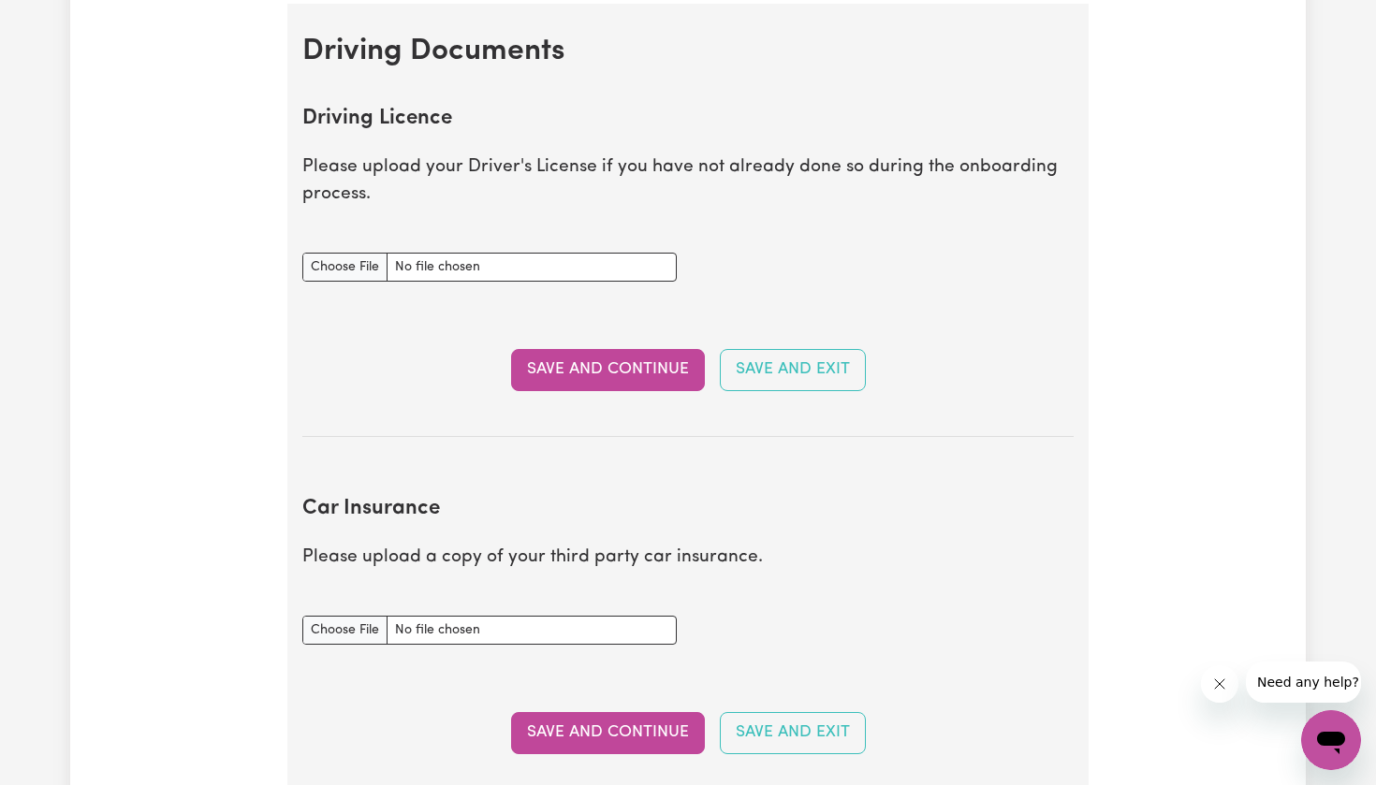
scroll to position [777, 0]
